Goal: Task Accomplishment & Management: Use online tool/utility

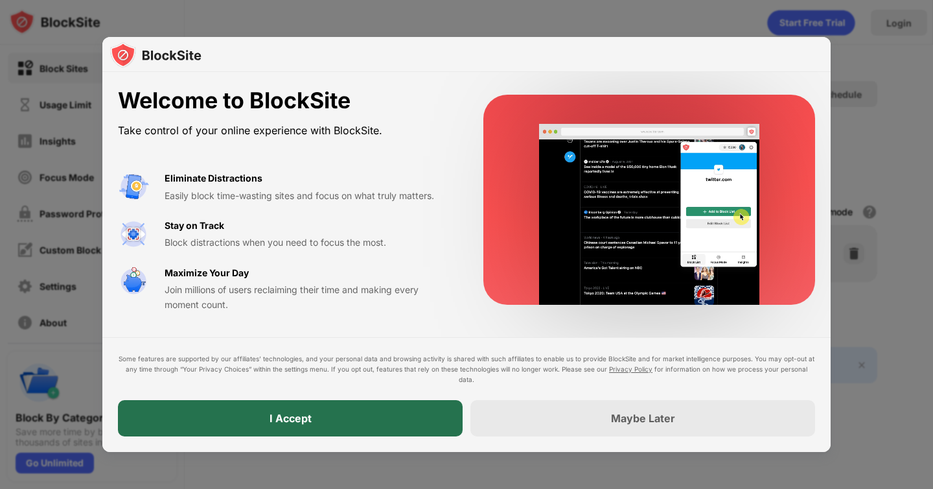
click at [378, 411] on div "I Accept" at bounding box center [290, 418] width 345 height 36
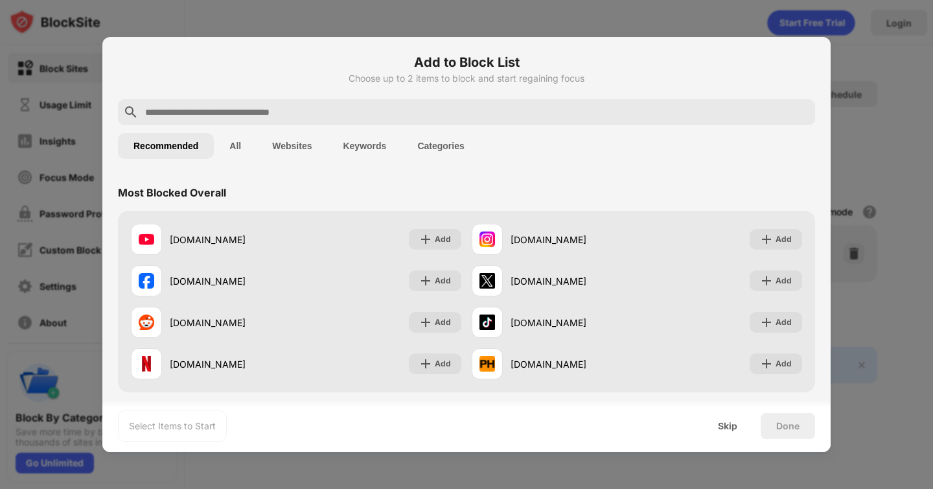
click at [309, 113] on input "text" at bounding box center [477, 112] width 666 height 16
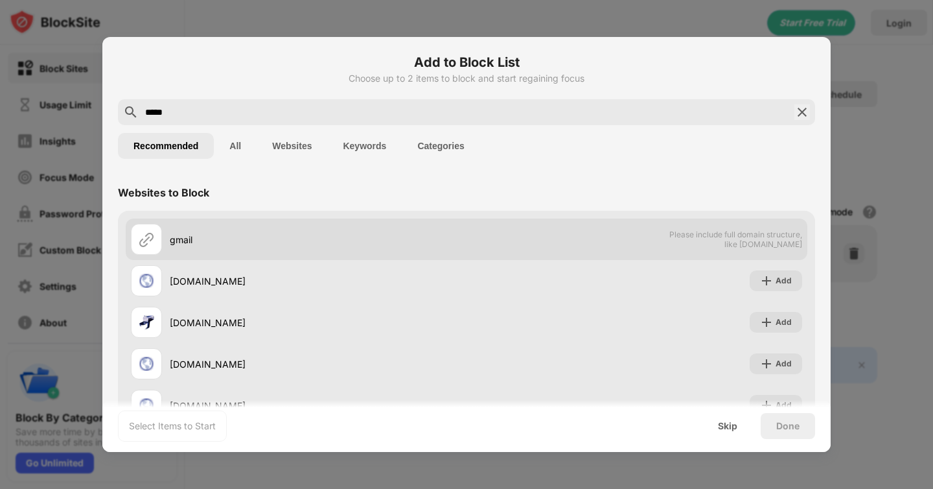
click at [240, 236] on div "gmail" at bounding box center [318, 240] width 297 height 14
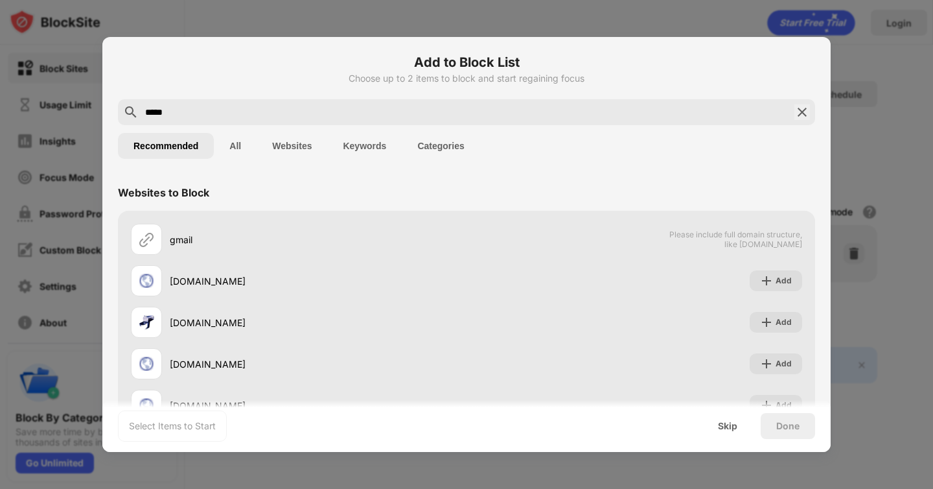
click at [118, 244] on div "gmail Please include full domain structure, like domain.com gmial.co Add gmailp…" at bounding box center [466, 343] width 697 height 264
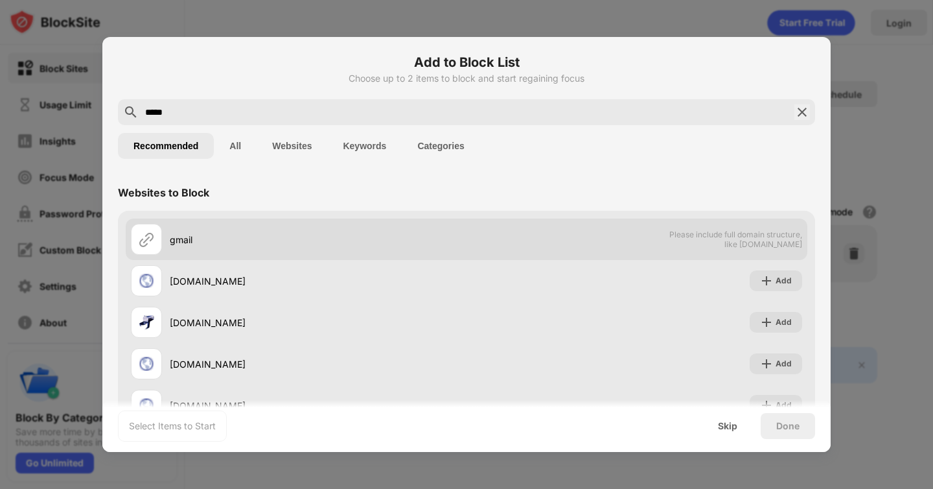
click at [145, 244] on img at bounding box center [147, 239] width 16 height 16
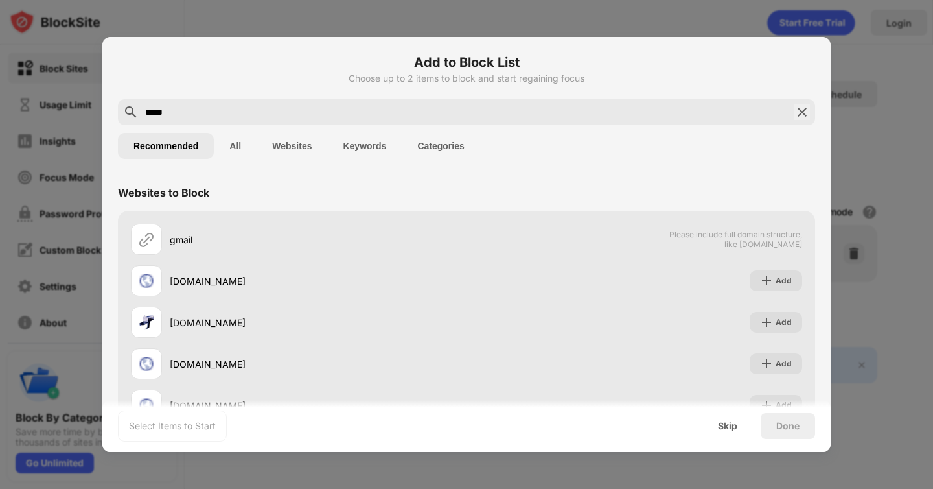
click at [298, 145] on button "Websites" at bounding box center [292, 146] width 71 height 26
click at [253, 99] on div "*****" at bounding box center [466, 112] width 697 height 26
click at [244, 112] on input "*****" at bounding box center [467, 112] width 646 height 16
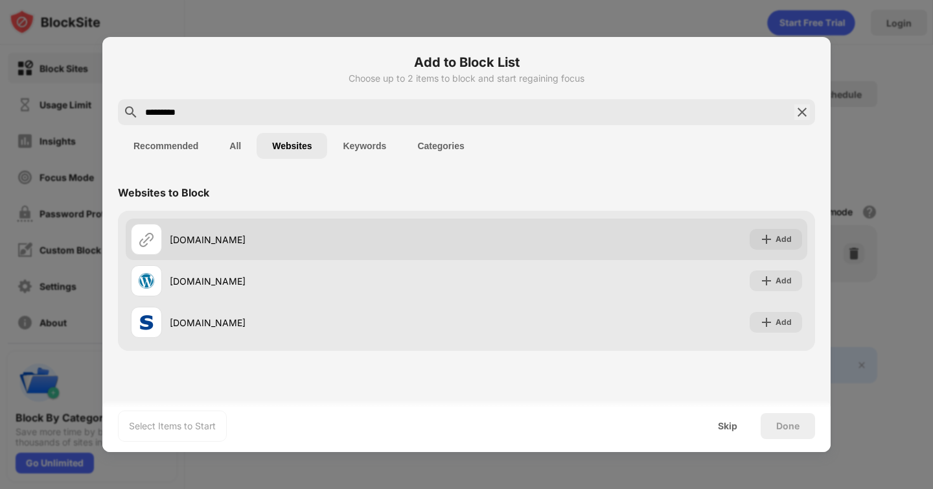
type input "*********"
click at [242, 242] on div "gmail.com" at bounding box center [318, 240] width 297 height 14
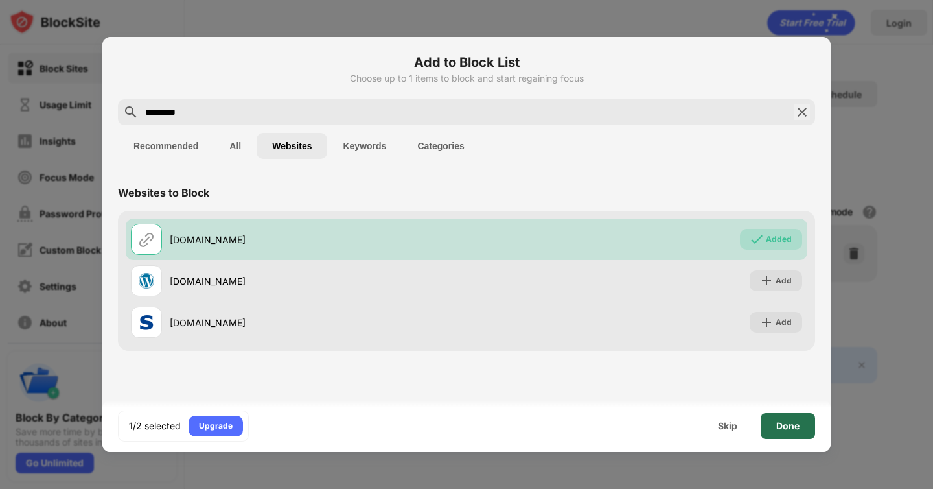
click at [779, 428] on div "Done" at bounding box center [788, 426] width 23 height 10
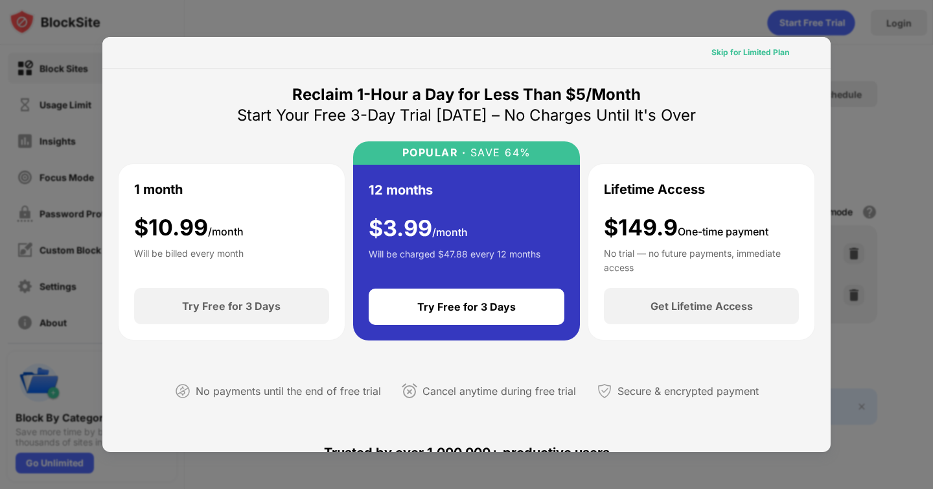
click at [767, 56] on div "Skip for Limited Plan" at bounding box center [751, 52] width 78 height 13
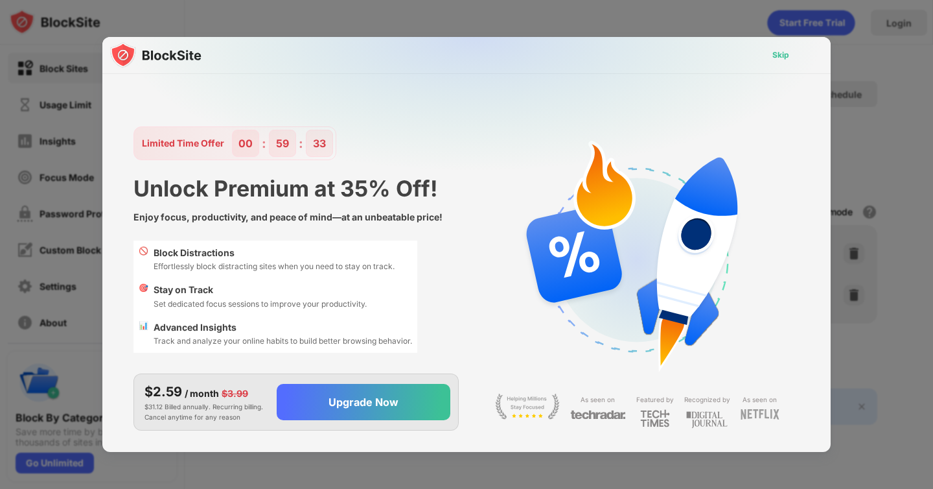
click at [773, 54] on div "Skip" at bounding box center [781, 55] width 17 height 13
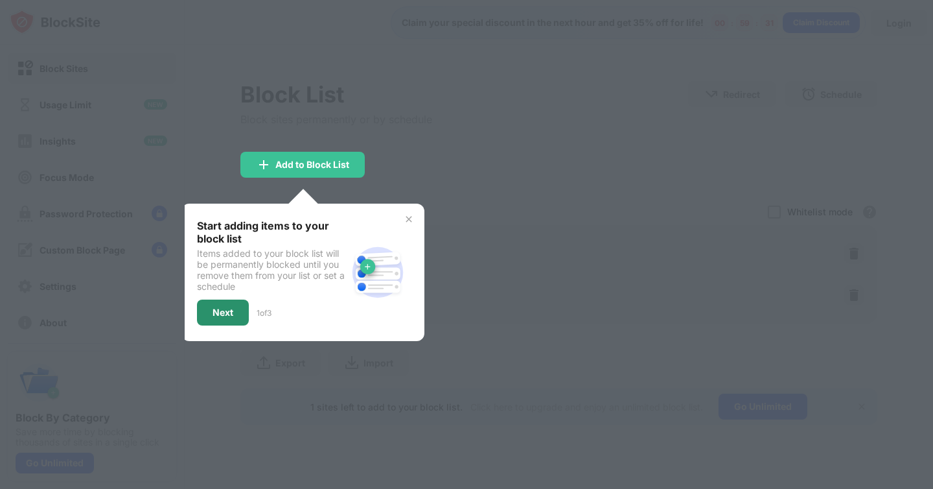
click at [239, 309] on div "Next" at bounding box center [223, 312] width 52 height 26
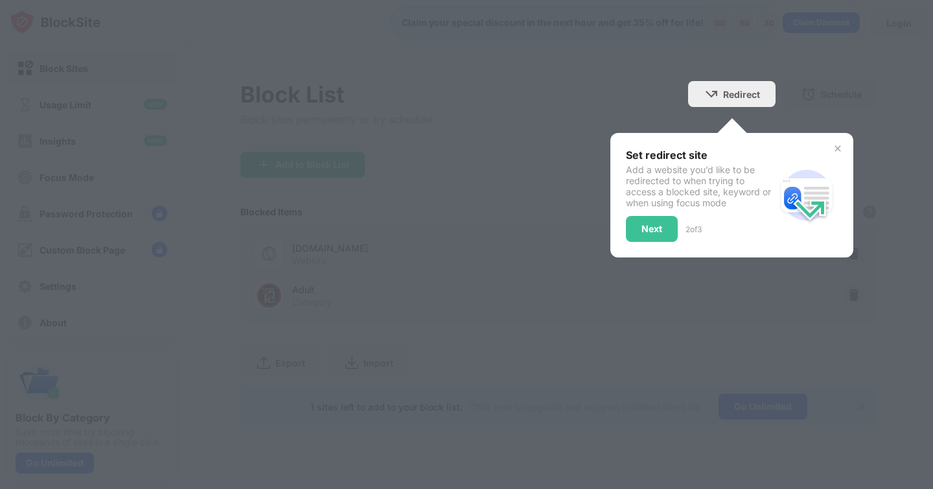
click at [661, 235] on div "Next" at bounding box center [652, 229] width 52 height 26
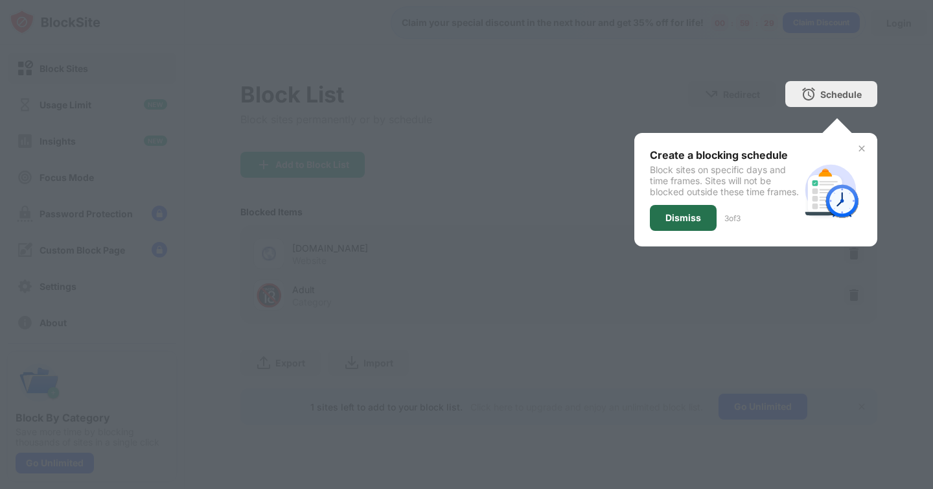
click at [686, 231] on div "Dismiss" at bounding box center [683, 218] width 67 height 26
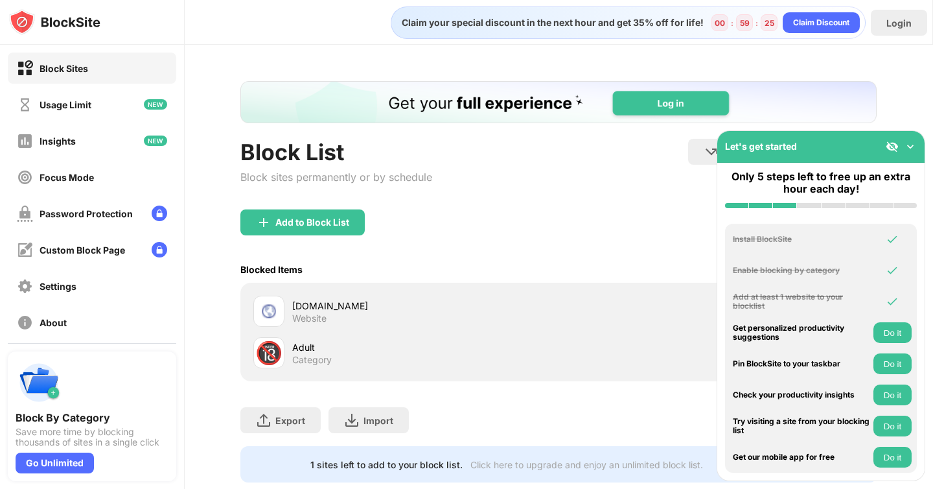
click at [908, 145] on img at bounding box center [910, 146] width 13 height 13
